Goal: Find contact information: Obtain details needed to contact an individual or organization

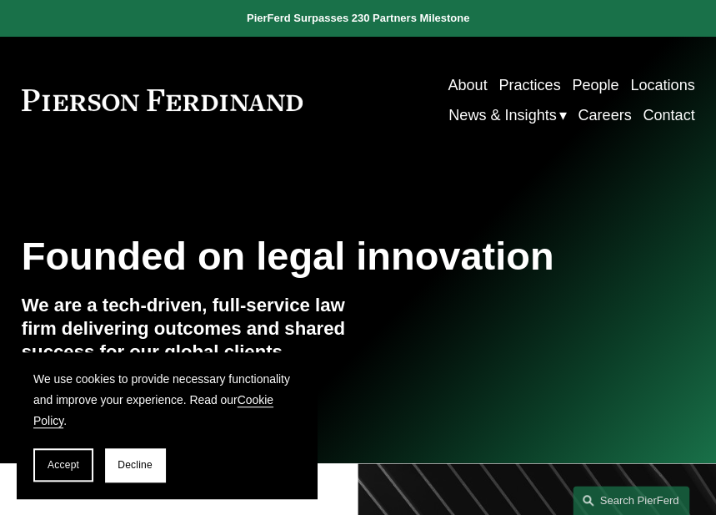
click at [0, 0] on span "News" at bounding box center [0, 0] width 0 height 0
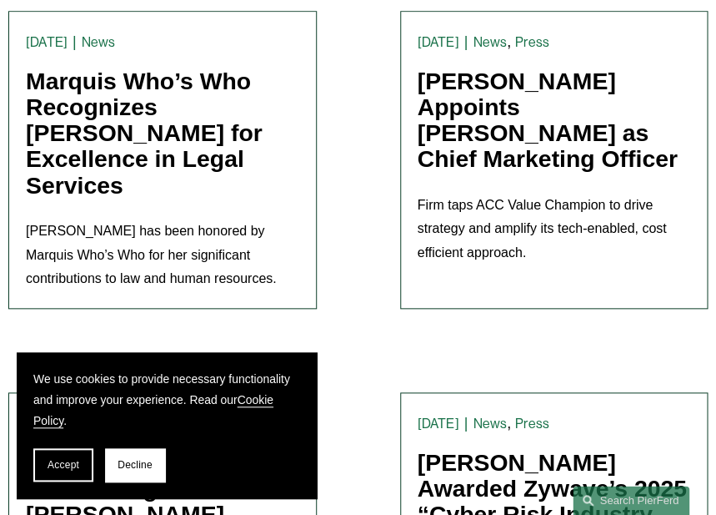
scroll to position [1619, 0]
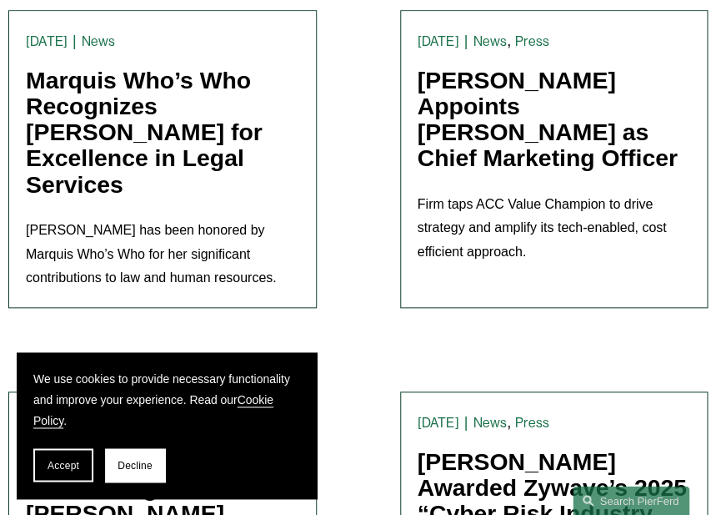
click at [516, 111] on link "[PERSON_NAME] Appoints [PERSON_NAME] as Chief Marketing Officer" at bounding box center [548, 119] width 260 height 105
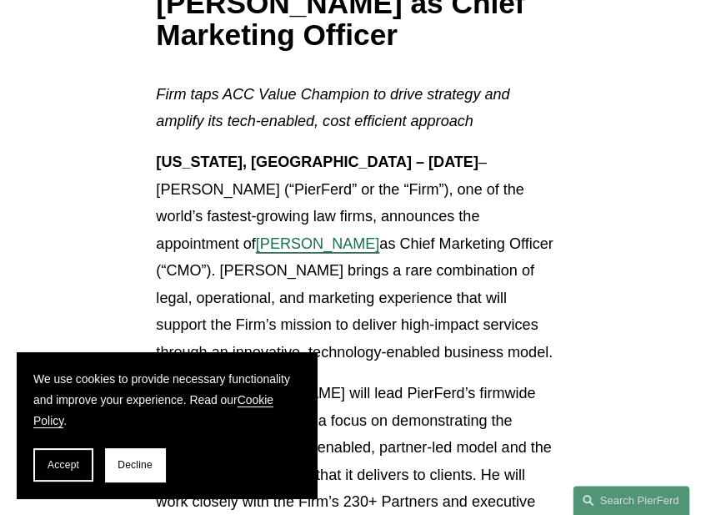
scroll to position [359, 0]
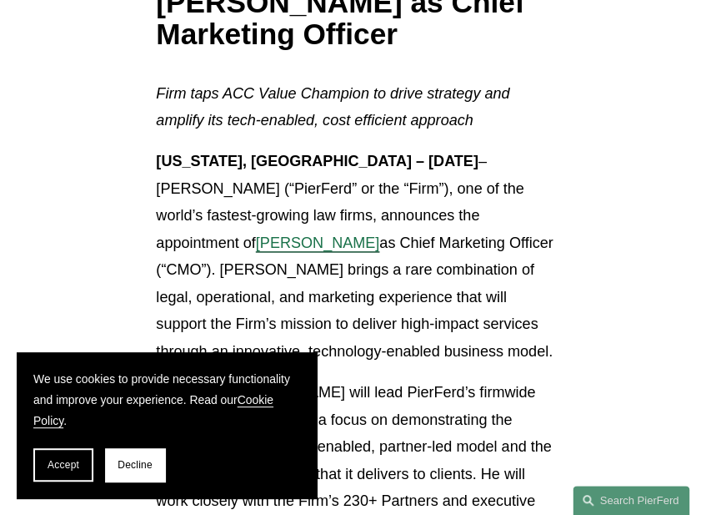
click at [380, 234] on span "Chris Ochs" at bounding box center [317, 242] width 123 height 17
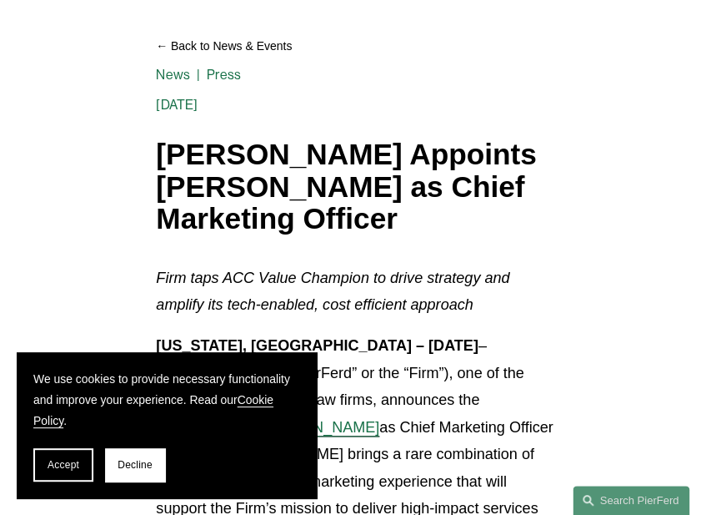
scroll to position [0, 0]
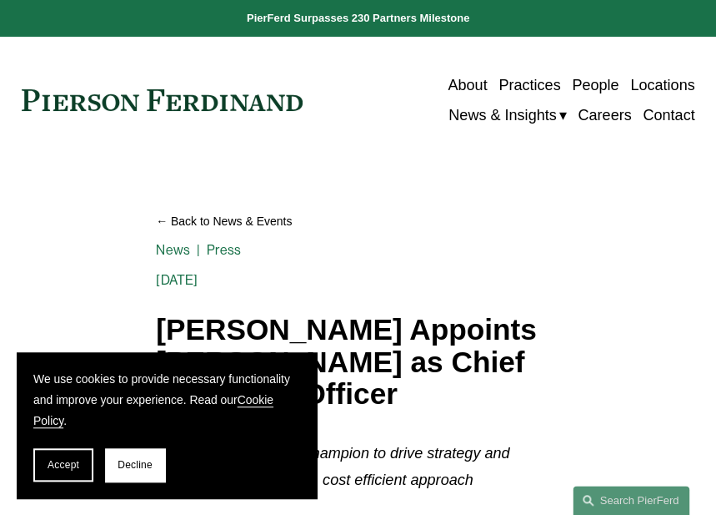
click at [601, 85] on link "People" at bounding box center [595, 85] width 47 height 30
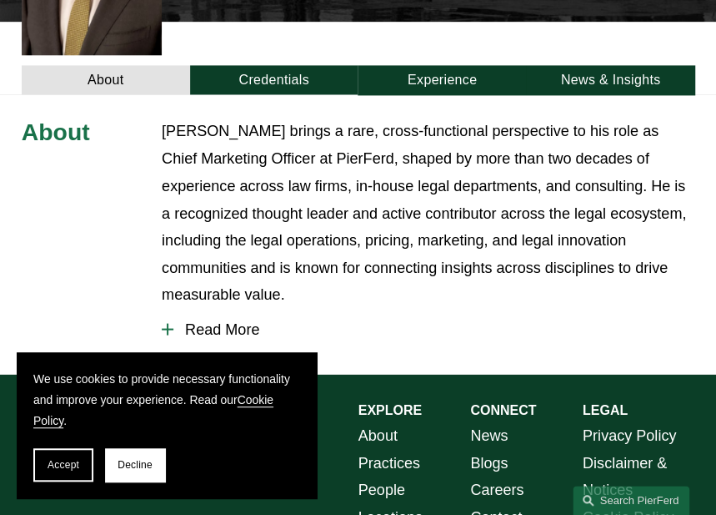
scroll to position [539, 0]
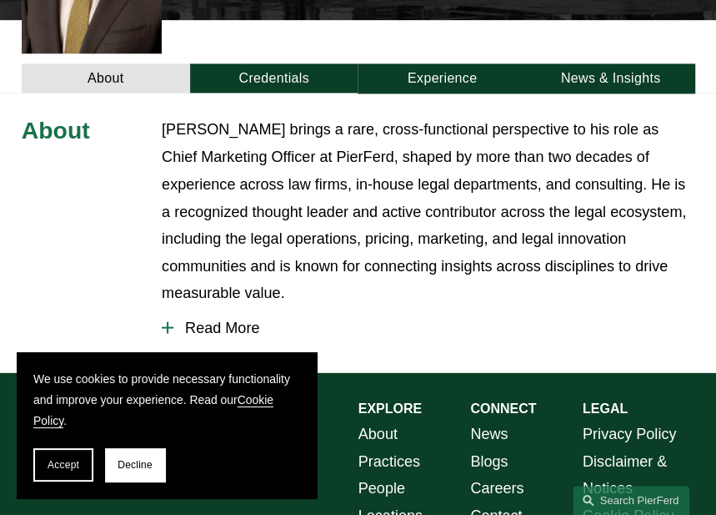
click at [224, 319] on span "Read More" at bounding box center [433, 328] width 521 height 18
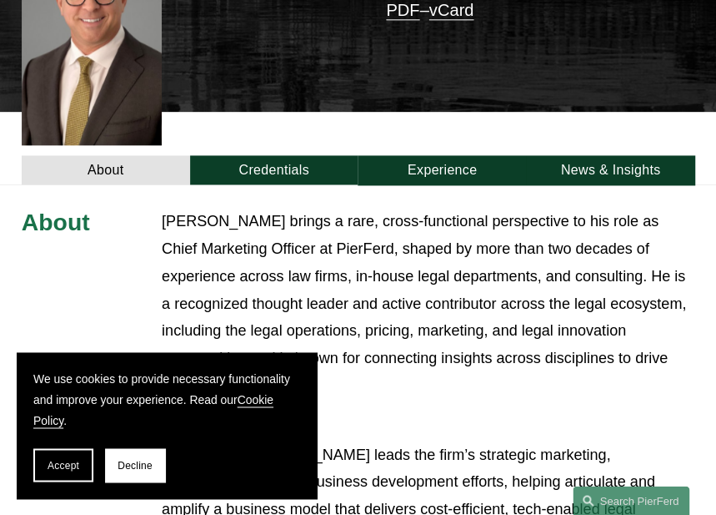
scroll to position [449, 0]
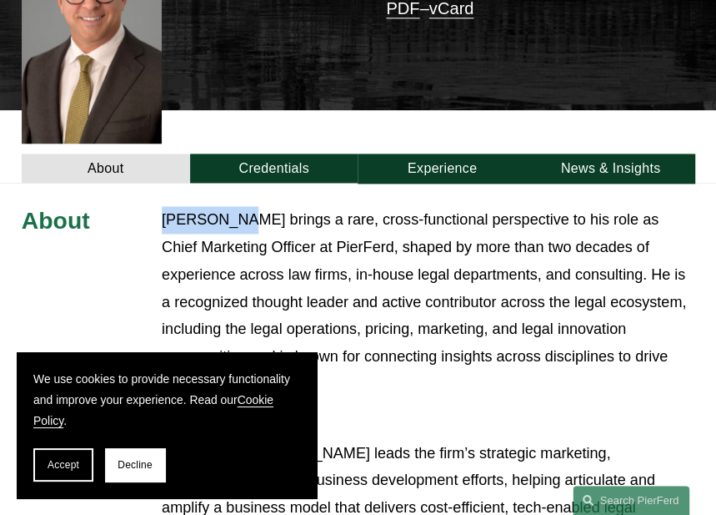
drag, startPoint x: 235, startPoint y: 160, endPoint x: 158, endPoint y: 157, distance: 77.6
copy p "Chris Ochs"
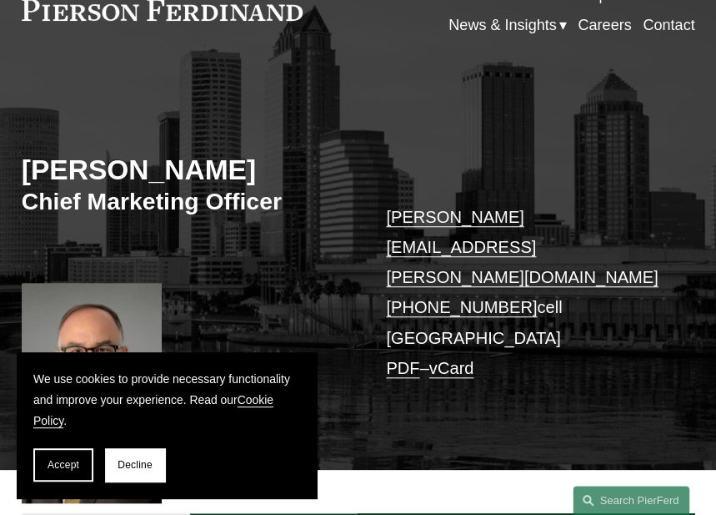
scroll to position [89, 0]
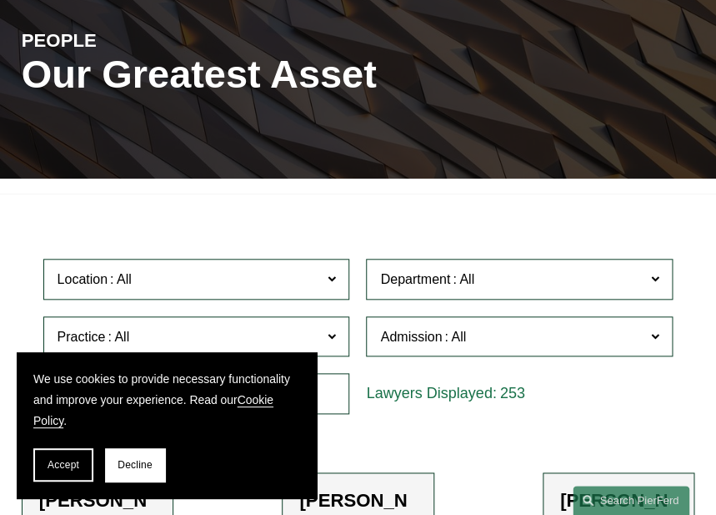
scroll to position [179, 0]
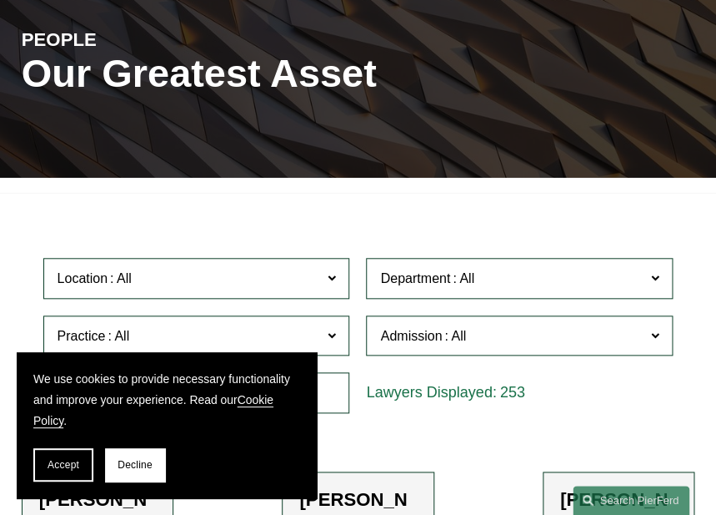
click at [65, 470] on button "Accept" at bounding box center [63, 464] width 60 height 33
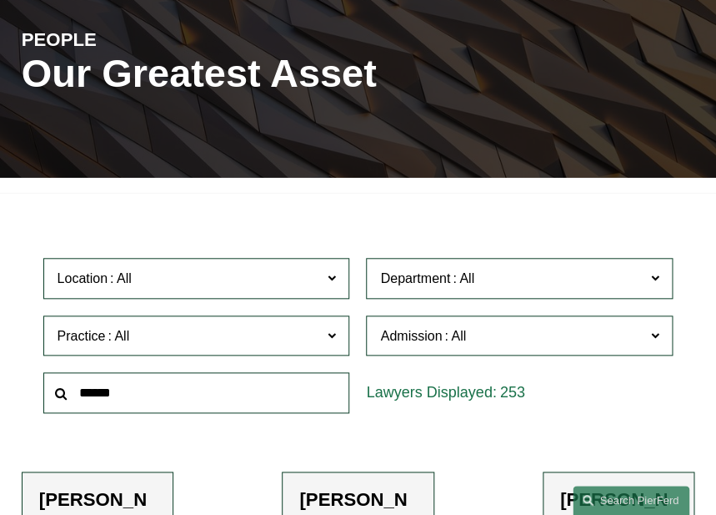
click at [212, 395] on input "text" at bounding box center [196, 392] width 307 height 41
type input "*****"
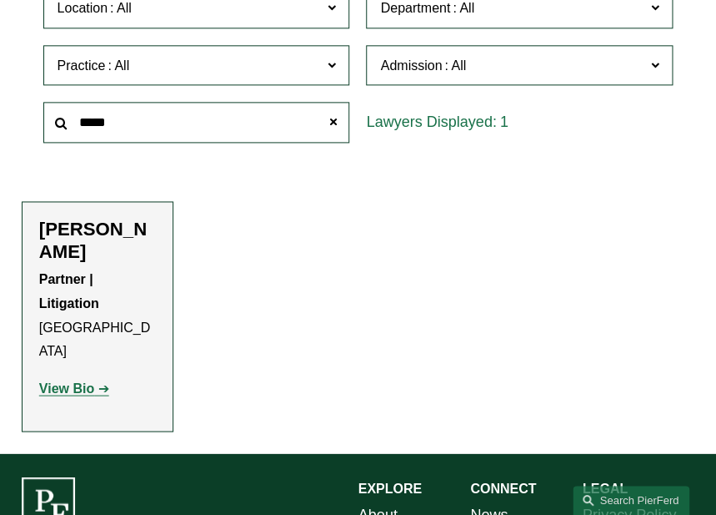
scroll to position [450, 0]
click at [63, 232] on h2 "Barry Goheen" at bounding box center [97, 241] width 117 height 45
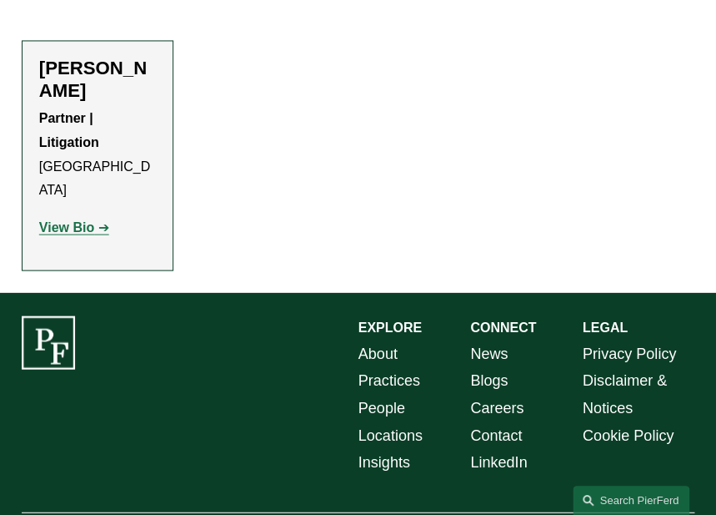
scroll to position [665, 0]
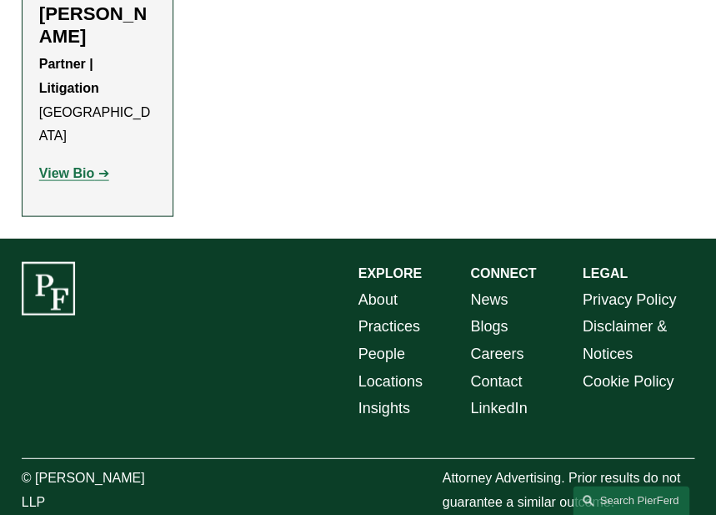
click at [373, 285] on link "About" at bounding box center [378, 299] width 39 height 28
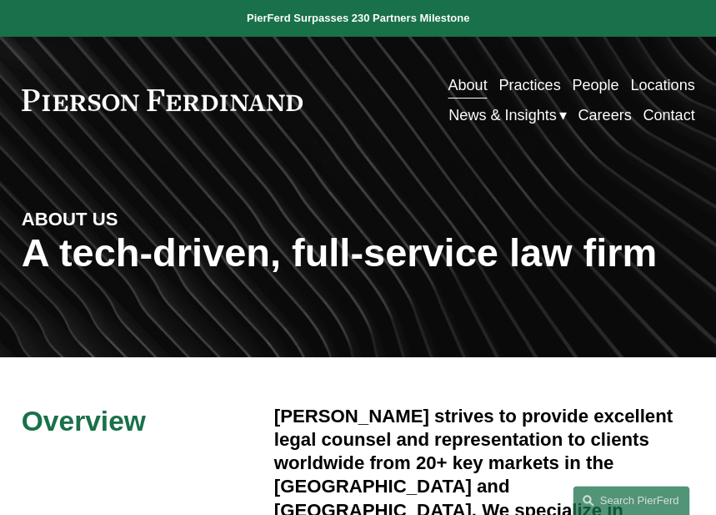
click at [675, 117] on link "Contact" at bounding box center [669, 115] width 52 height 30
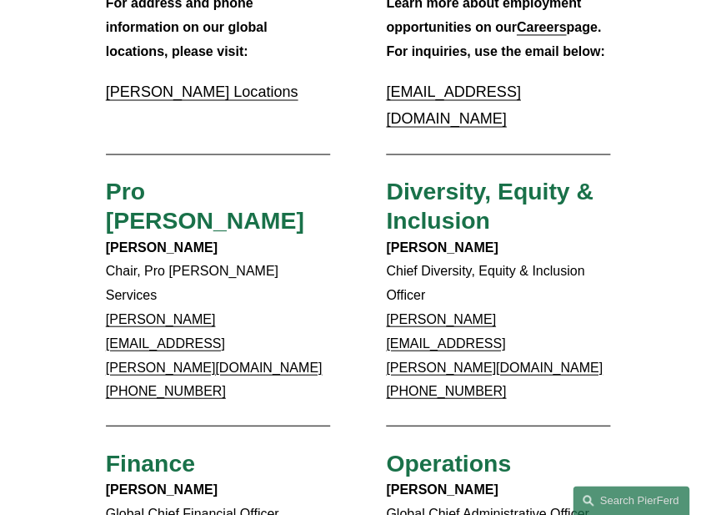
scroll to position [629, 0]
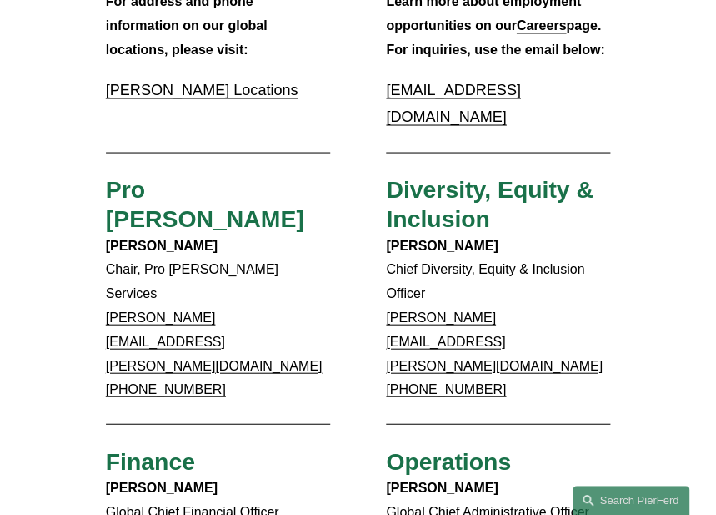
drag, startPoint x: 509, startPoint y: 357, endPoint x: 370, endPoint y: 359, distance: 139.3
click at [370, 359] on div "Client Inquiries For all client inquiries, please use the email below: [EMAIL_A…" at bounding box center [358, 388] width 716 height 1613
copy strong "[PERSON_NAME]"
